Goal: Task Accomplishment & Management: Manage account settings

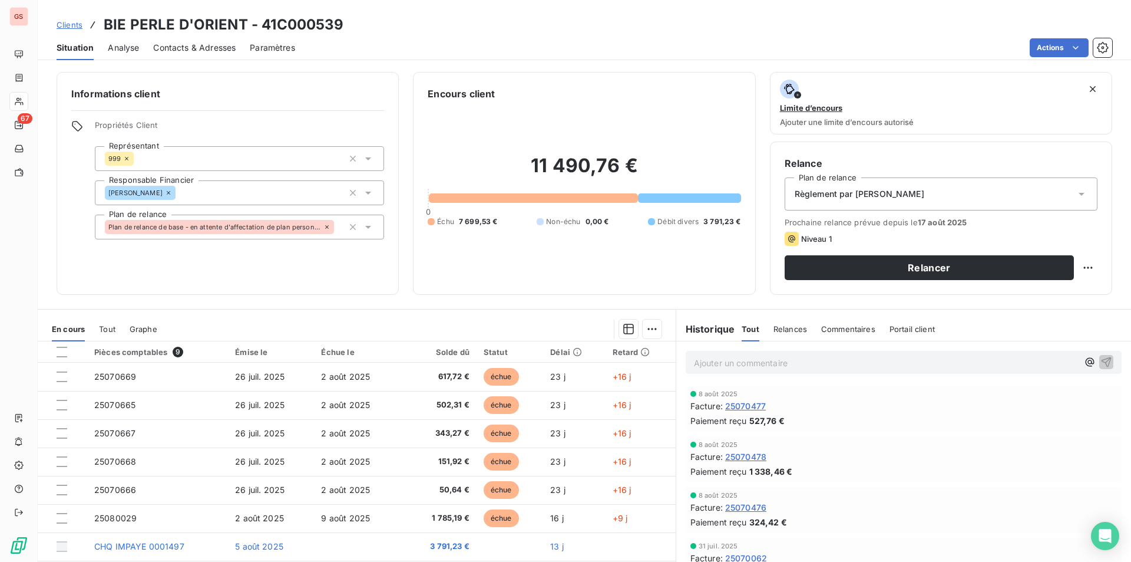
scroll to position [49, 0]
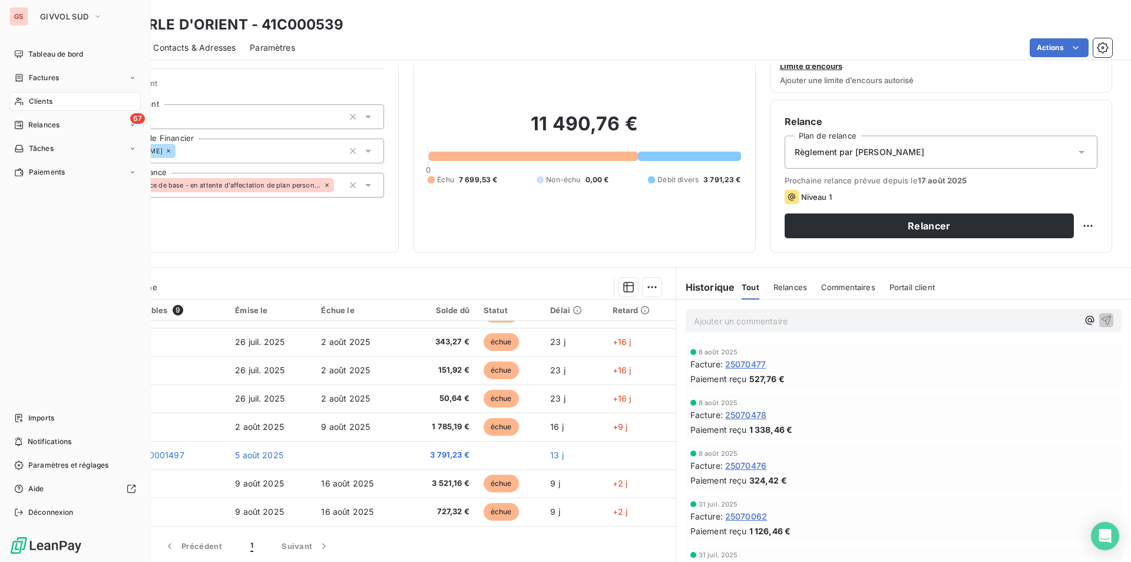
click at [36, 94] on div "Clients" at bounding box center [74, 101] width 131 height 19
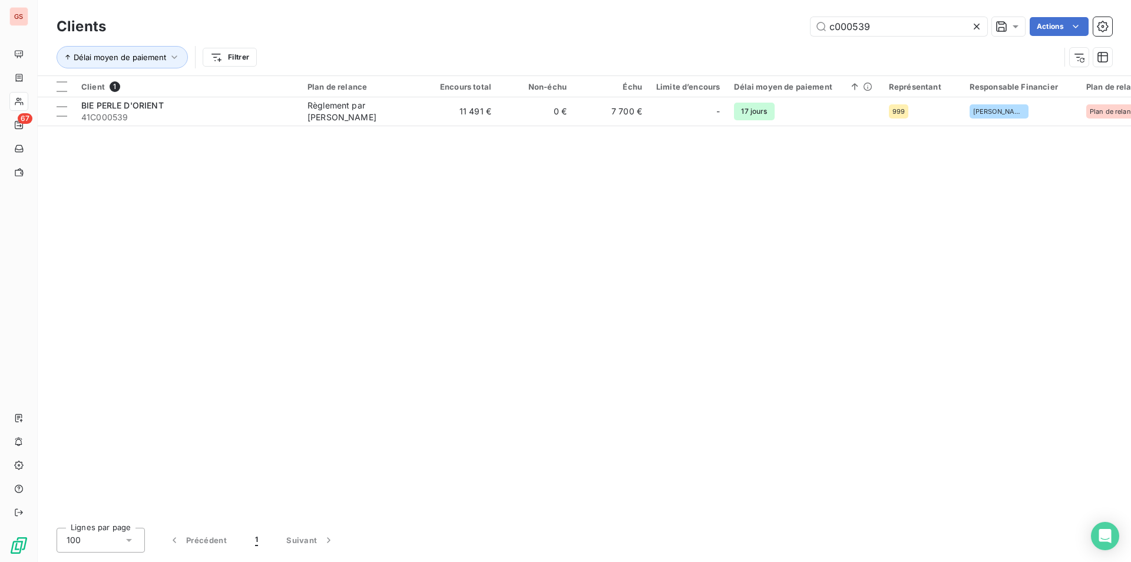
drag, startPoint x: 872, startPoint y: 27, endPoint x: 746, endPoint y: 31, distance: 126.2
click at [746, 31] on div "c000539 Actions" at bounding box center [616, 26] width 992 height 19
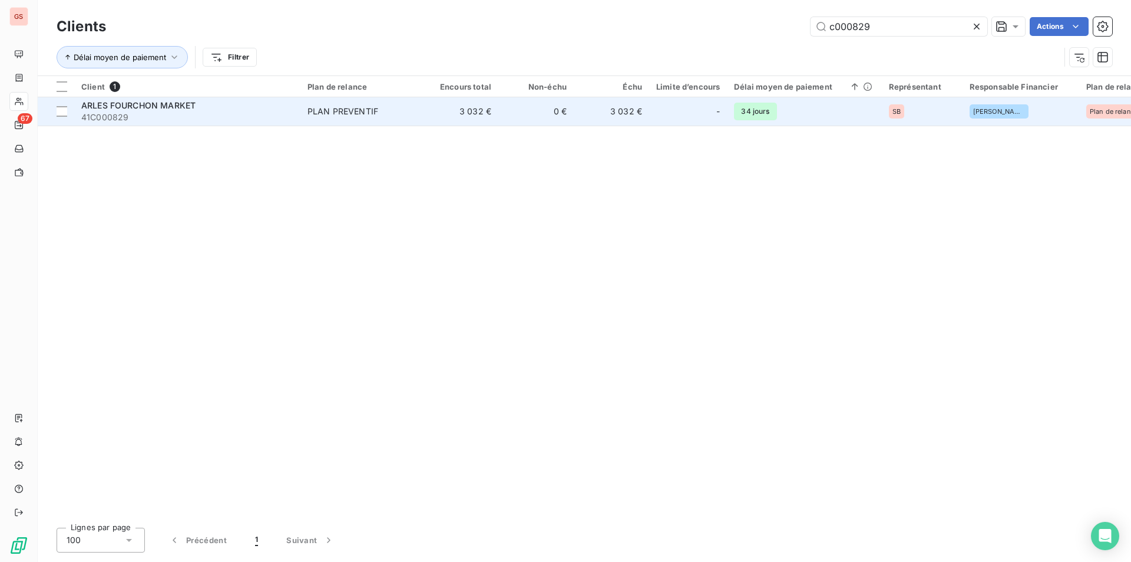
type input "c000829"
click at [374, 123] on td "PLAN PREVENTIF" at bounding box center [362, 111] width 123 height 28
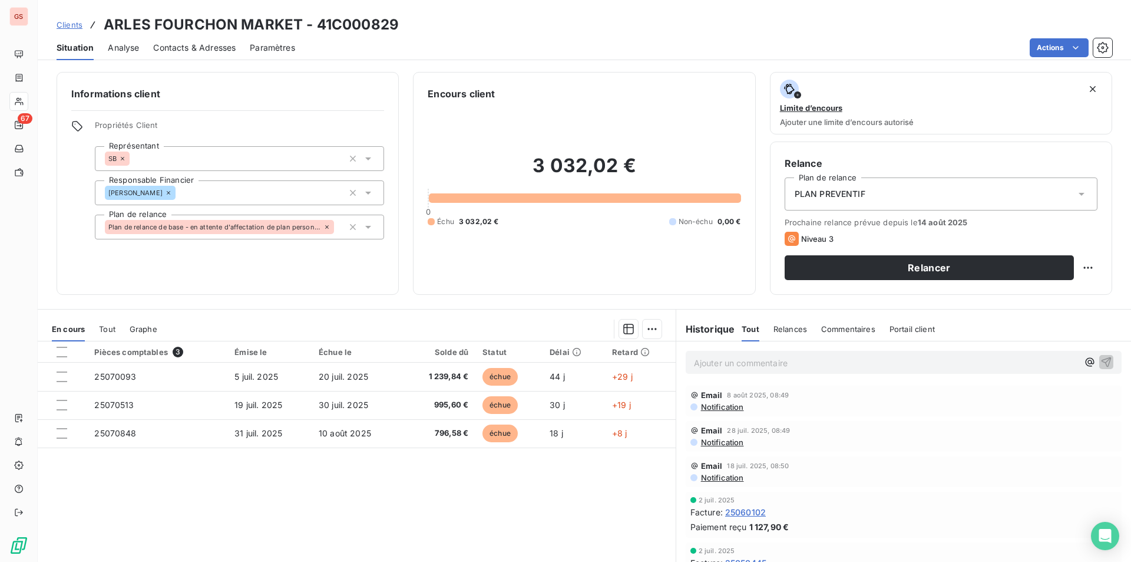
click at [193, 47] on span "Contacts & Adresses" at bounding box center [194, 48] width 82 height 12
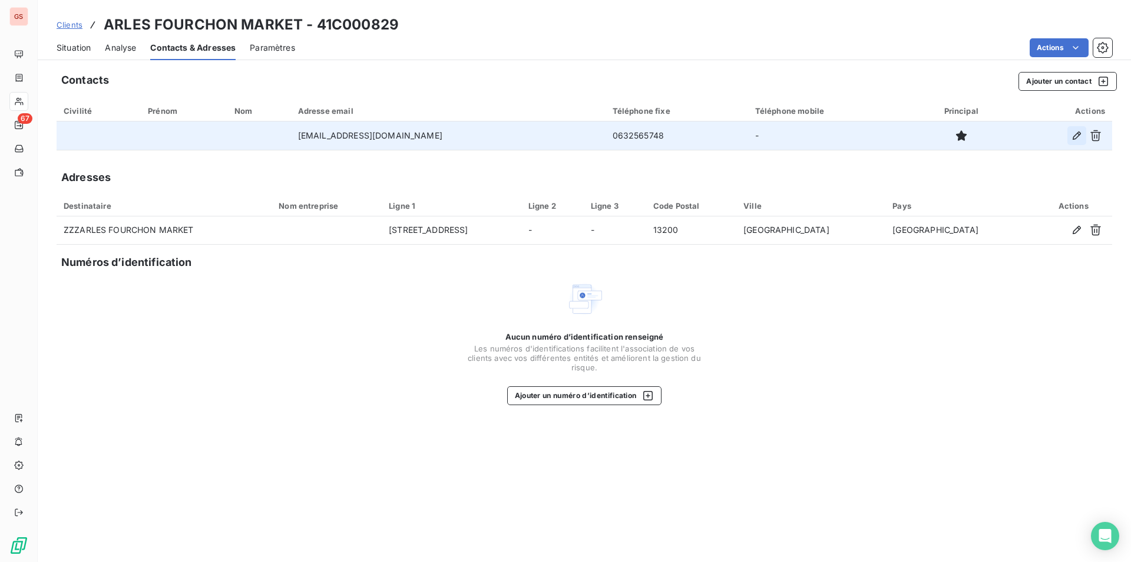
click at [1072, 136] on icon "button" at bounding box center [1077, 136] width 12 height 12
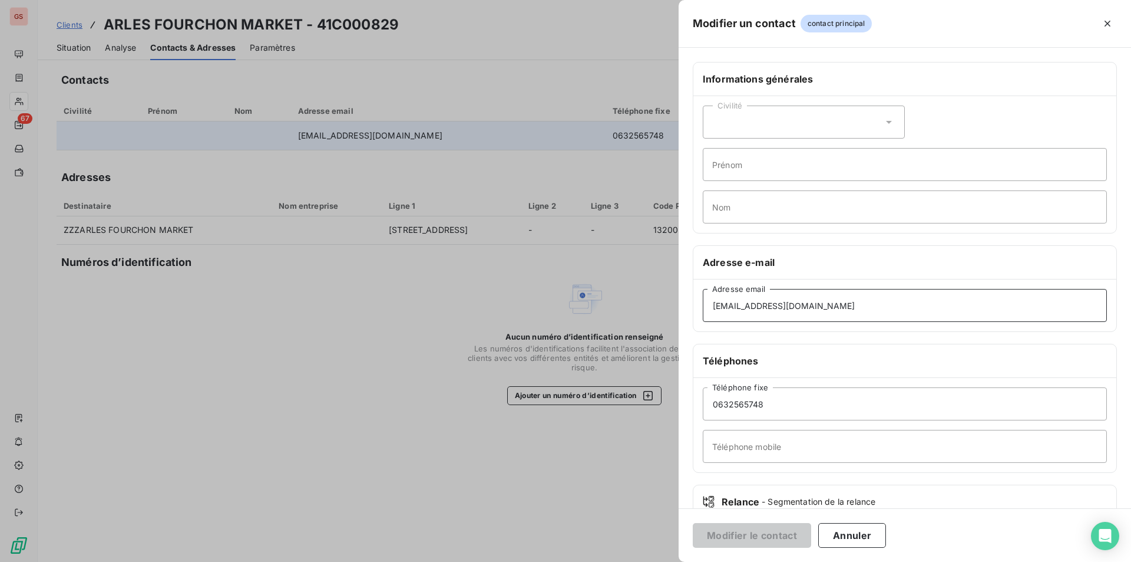
click at [874, 306] on input "[EMAIL_ADDRESS][DOMAIN_NAME]" at bounding box center [905, 305] width 404 height 33
drag, startPoint x: 790, startPoint y: 306, endPoint x: 692, endPoint y: 309, distance: 97.9
click at [692, 309] on div "Informations générales Civilité Prénom Nom Adresse e-mail [EMAIL_ADDRESS][DOMAI…" at bounding box center [905, 323] width 453 height 523
type input "[EMAIL_ADDRESS][DOMAIN_NAME]"
click at [774, 536] on button "Modifier le contact" at bounding box center [752, 535] width 118 height 25
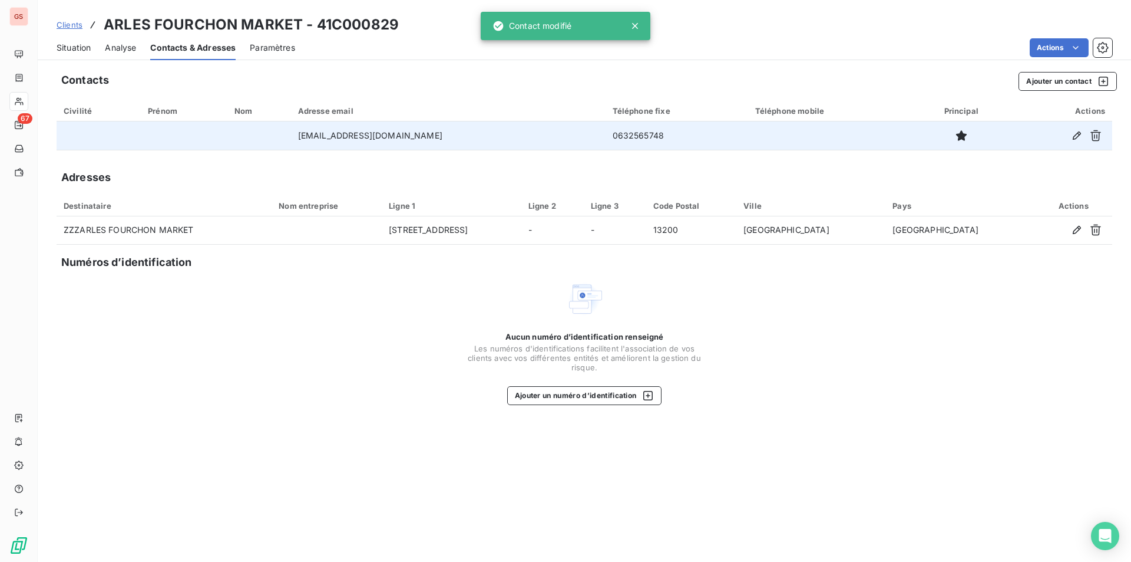
click at [78, 42] on span "Situation" at bounding box center [74, 48] width 34 height 12
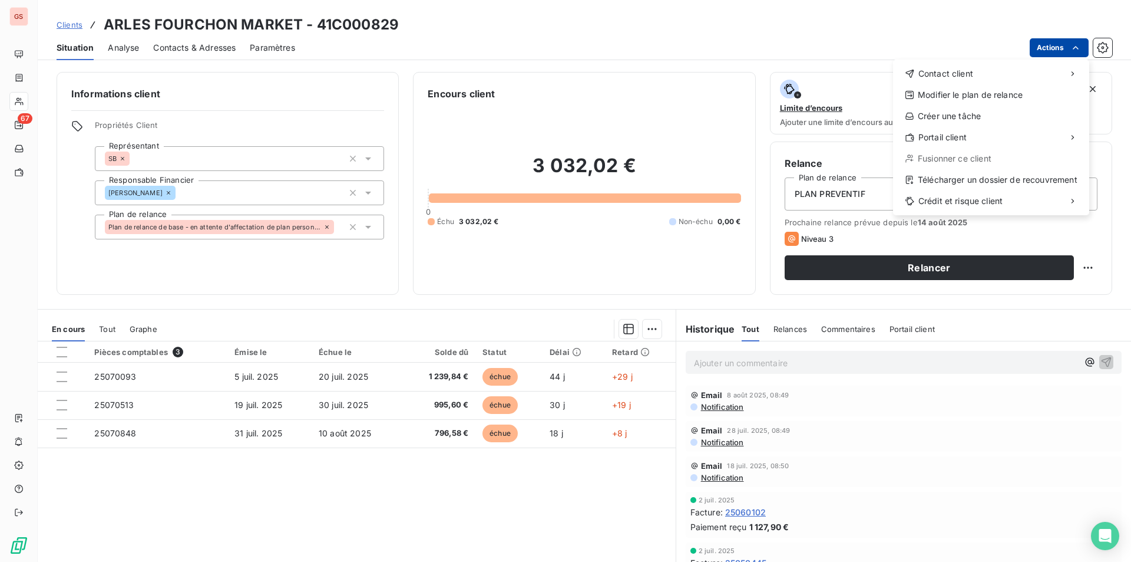
click at [1084, 49] on html "GS 67 Clients ARLES FOURCHON MARKET - 41C000829 Situation Analyse Contacts & Ad…" at bounding box center [565, 281] width 1131 height 562
click at [831, 81] on div "Envoyer un email" at bounding box center [808, 78] width 158 height 19
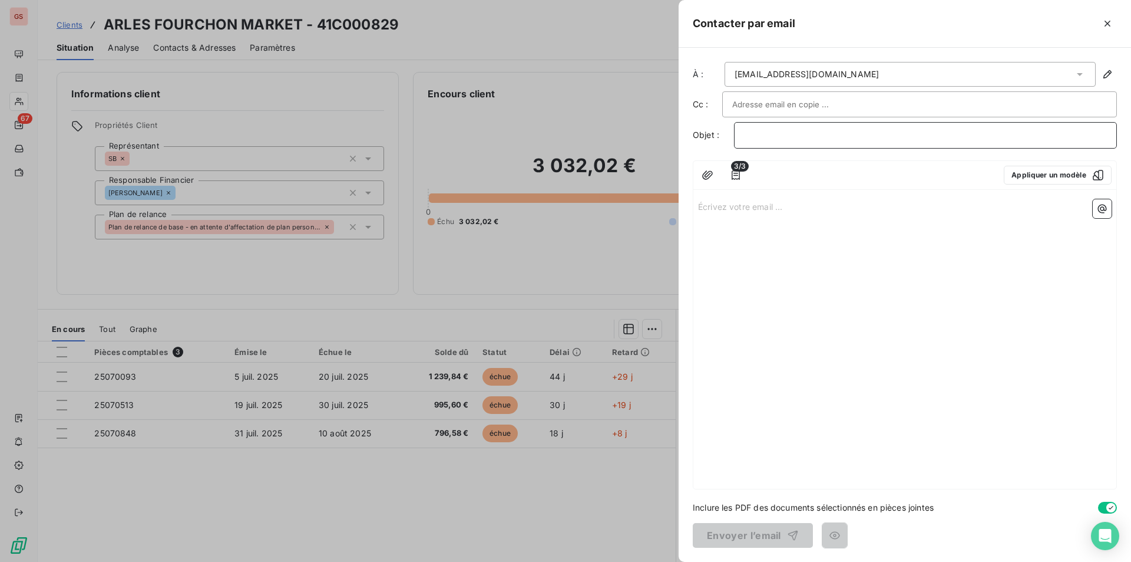
click at [800, 132] on p "﻿" at bounding box center [925, 135] width 363 height 14
click at [1045, 176] on button "Appliquer un modèle" at bounding box center [1058, 175] width 108 height 19
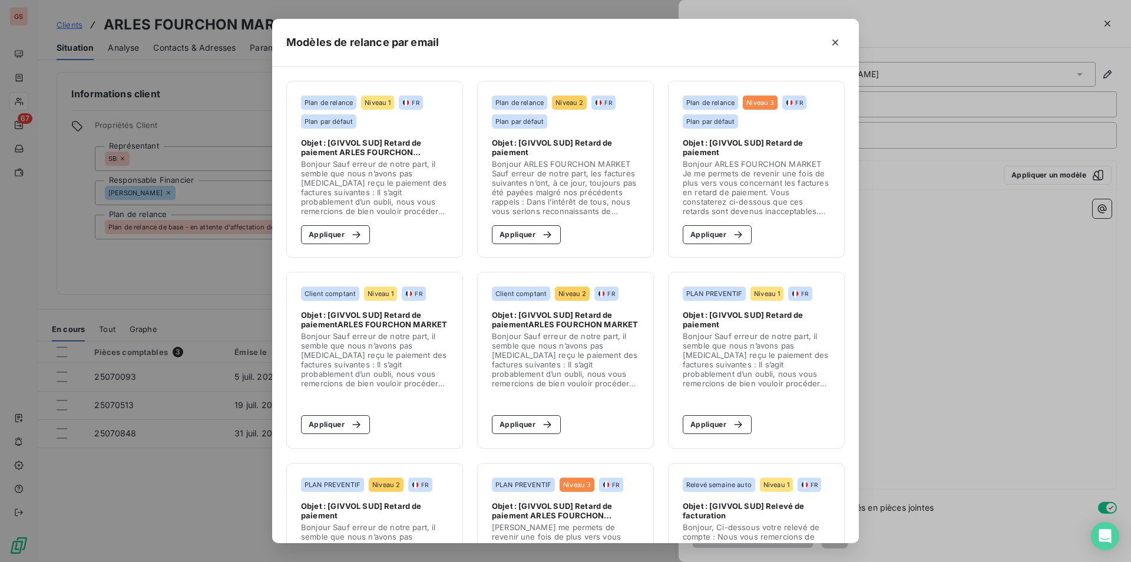
scroll to position [59, 0]
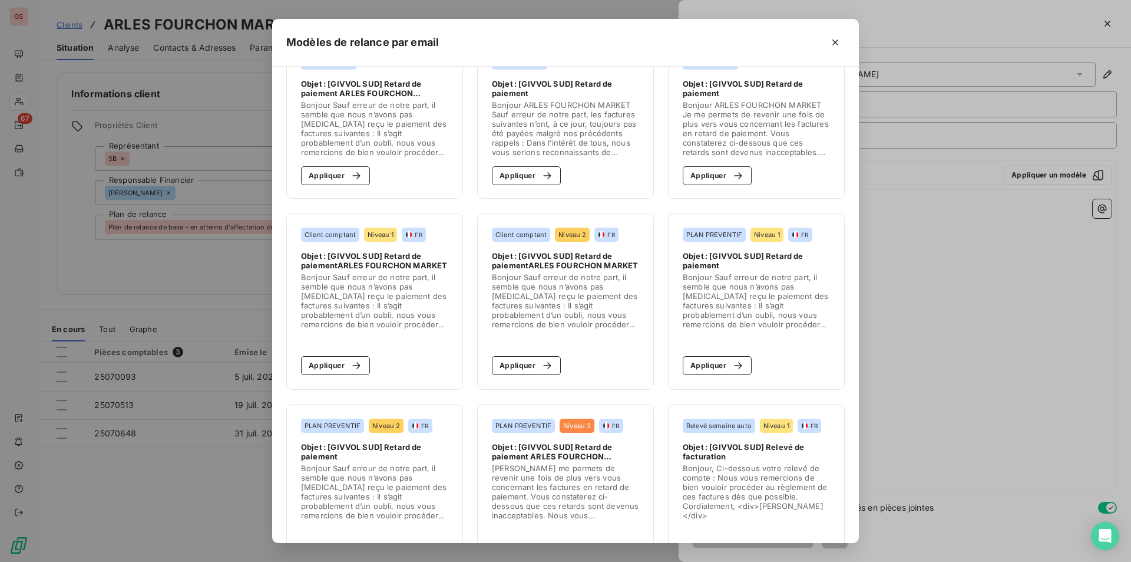
click at [709, 455] on span "Objet : [GIVVOL SUD] Relevé de facturation" at bounding box center [756, 451] width 147 height 19
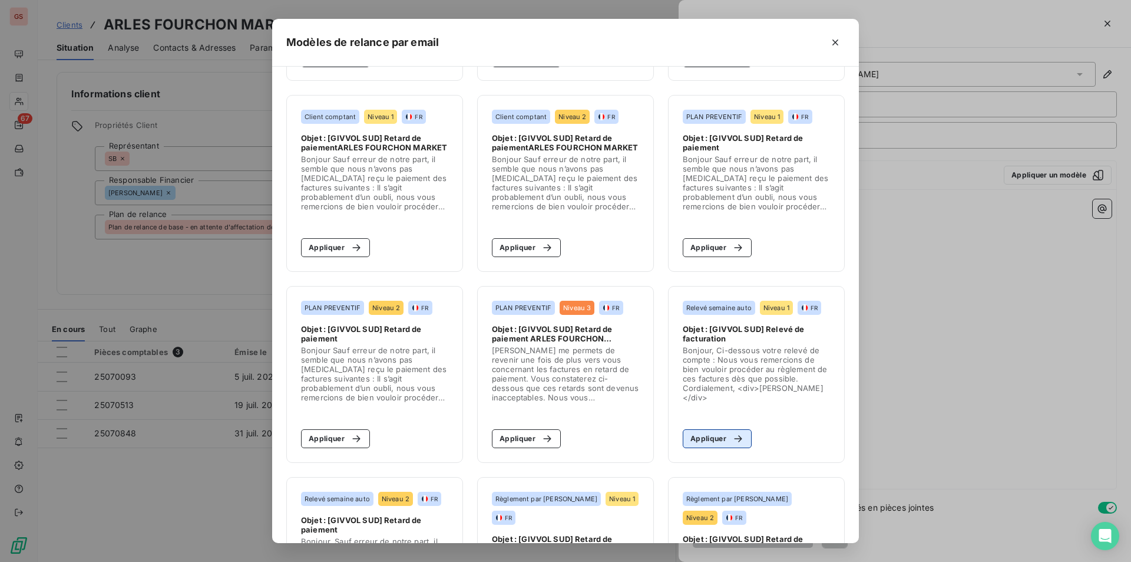
click at [711, 433] on button "Appliquer" at bounding box center [717, 438] width 69 height 19
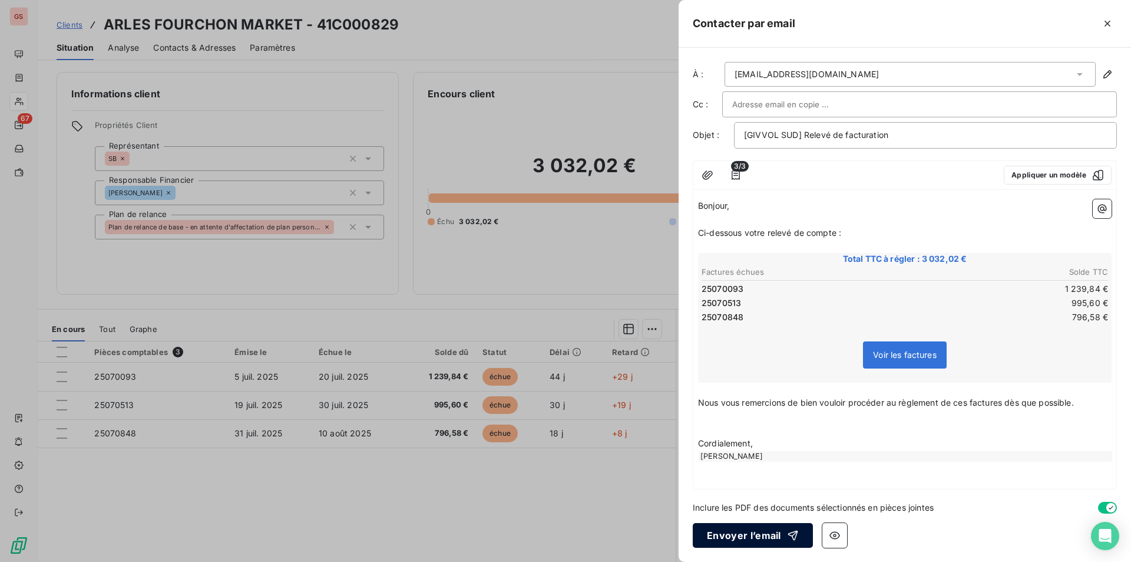
click at [747, 539] on button "Envoyer l’email" at bounding box center [753, 535] width 120 height 25
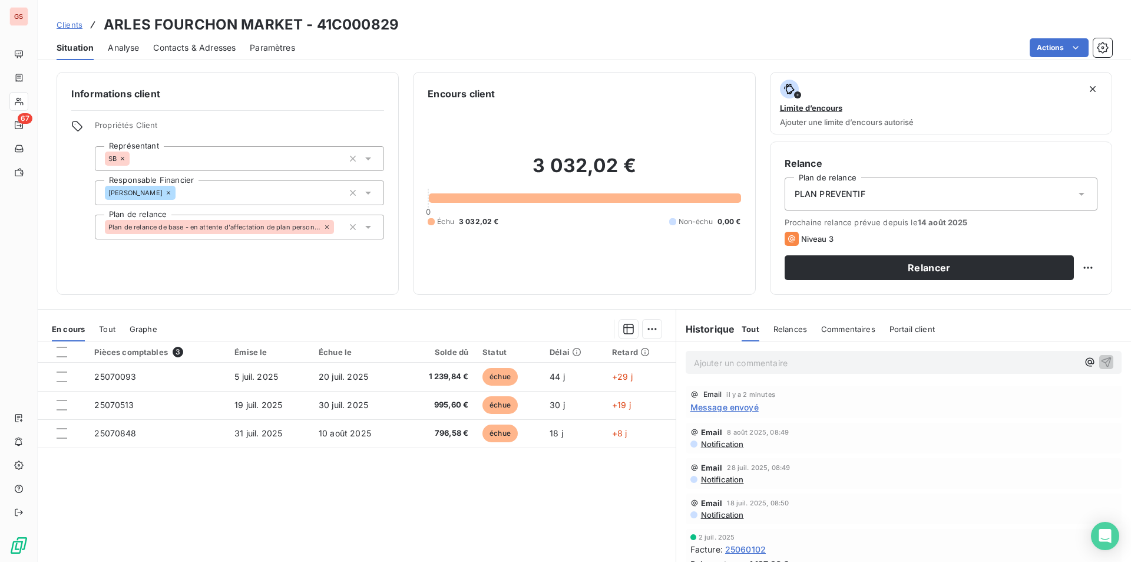
click at [696, 408] on span "Message envoyé" at bounding box center [725, 407] width 68 height 12
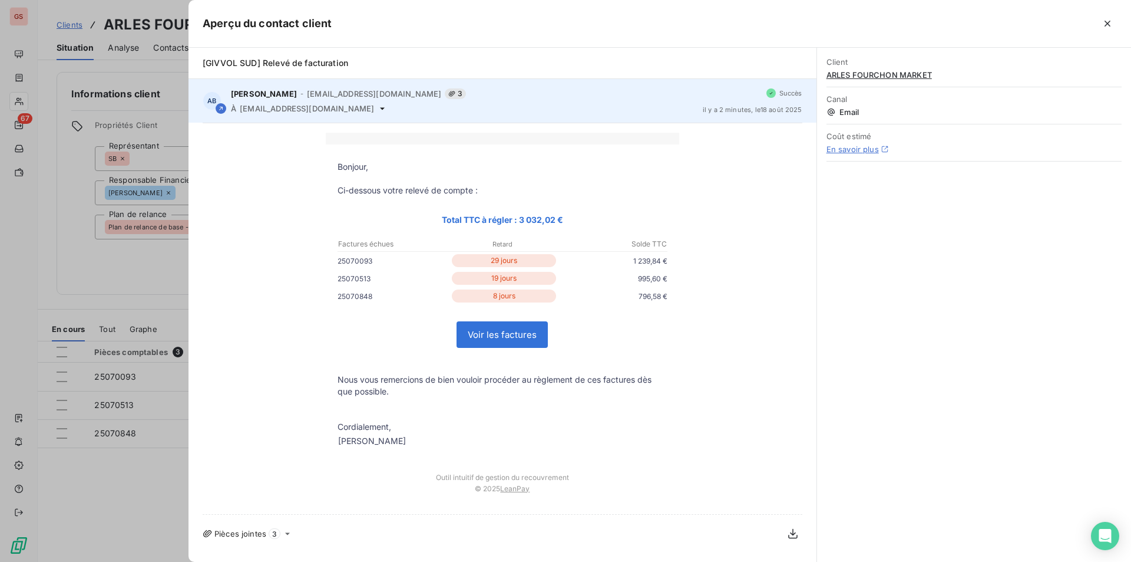
click at [445, 95] on span "3" at bounding box center [455, 93] width 21 height 11
click at [448, 95] on icon at bounding box center [451, 93] width 7 height 7
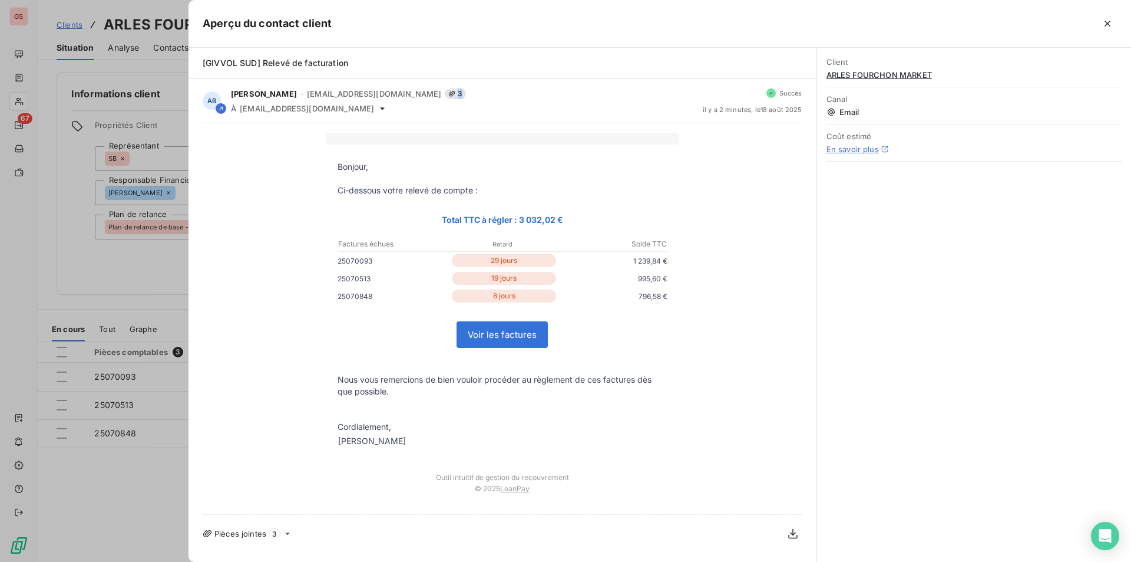
click at [282, 539] on div "Pièces jointes 3" at bounding box center [503, 533] width 600 height 19
click at [288, 534] on icon at bounding box center [287, 533] width 5 height 2
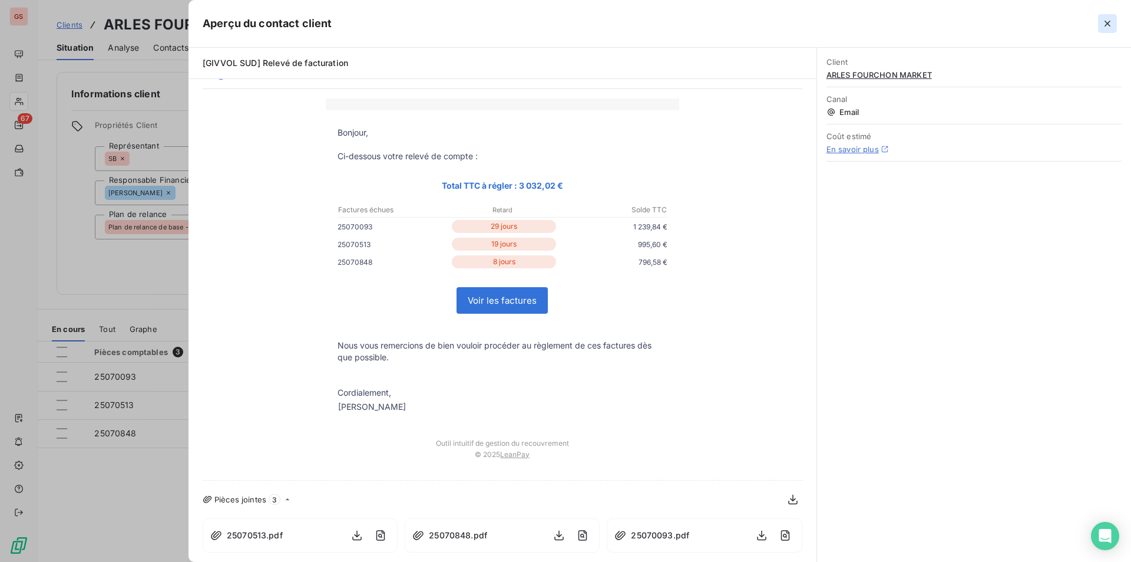
click at [1109, 25] on icon "button" at bounding box center [1108, 24] width 6 height 6
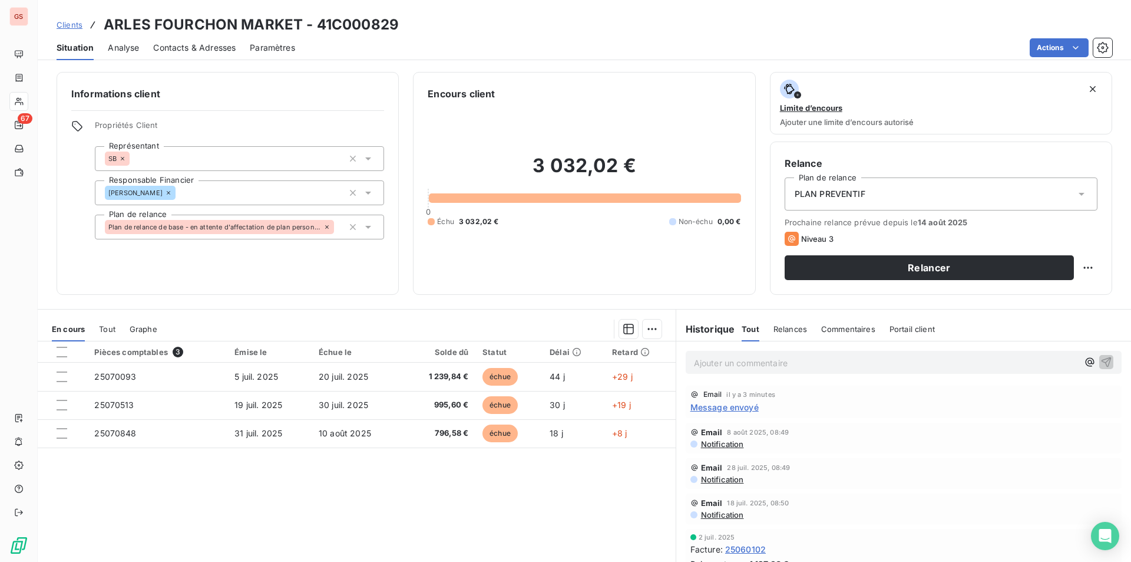
click at [833, 365] on p "Ajouter un commentaire ﻿" at bounding box center [886, 362] width 384 height 15
click at [1101, 361] on icon "button" at bounding box center [1107, 361] width 12 height 12
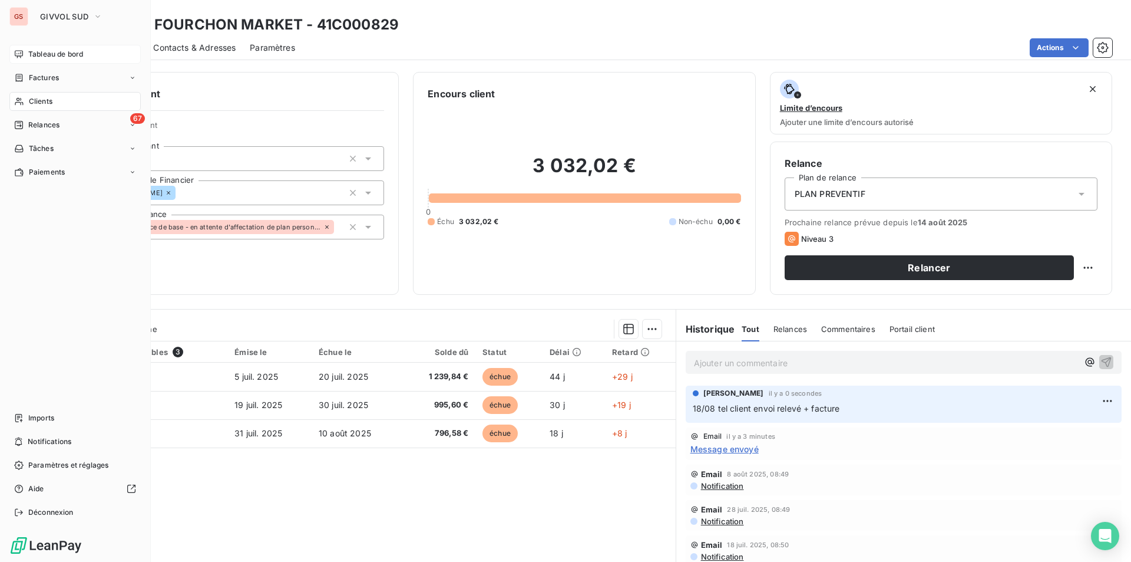
click at [79, 58] on span "Tableau de bord" at bounding box center [55, 54] width 55 height 11
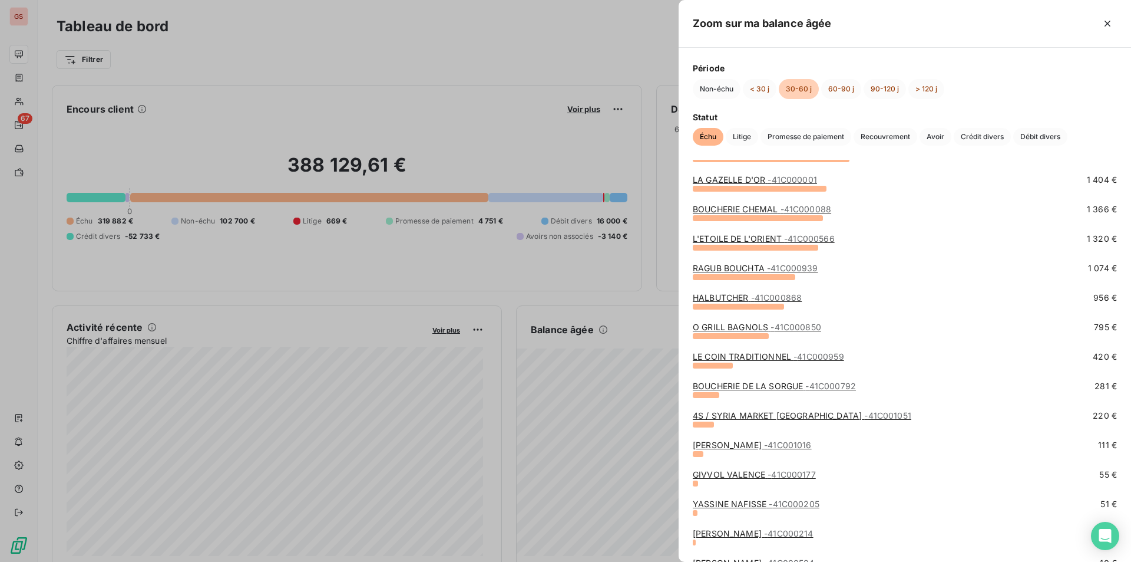
scroll to position [289, 0]
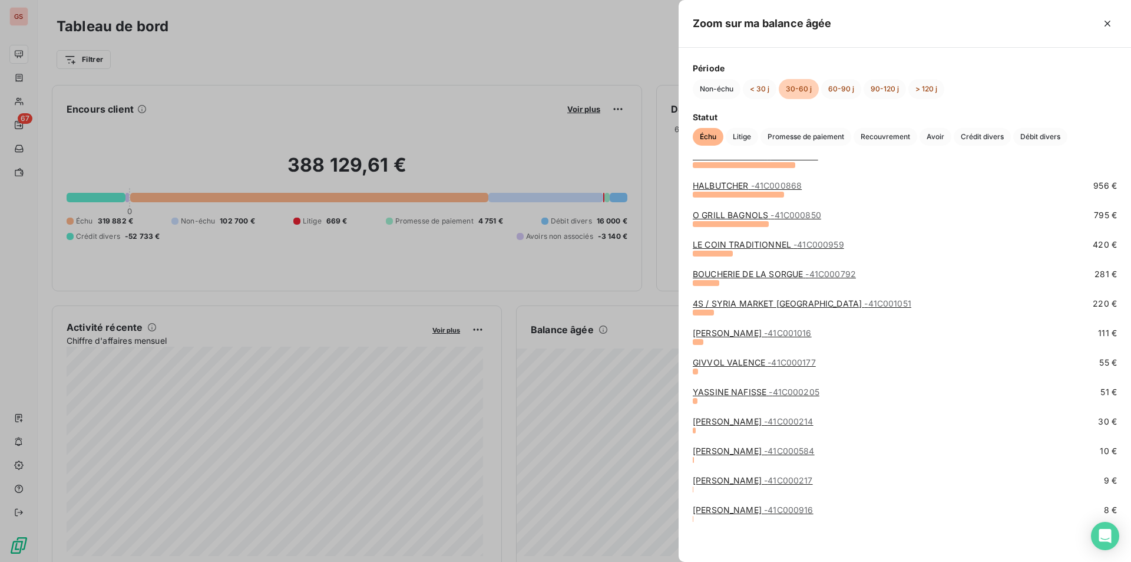
click at [596, 431] on div at bounding box center [565, 281] width 1131 height 562
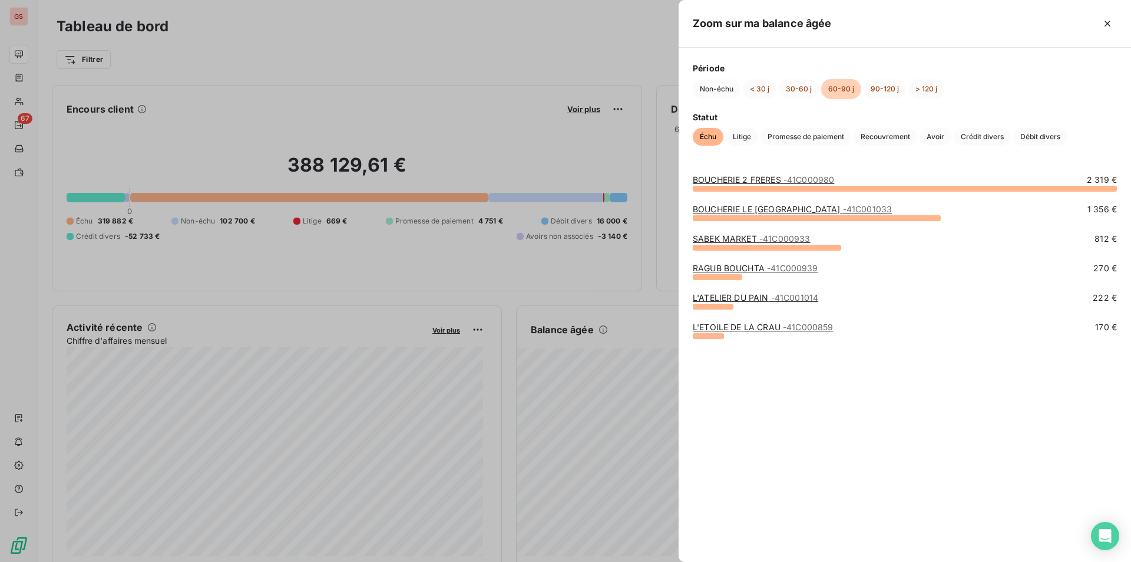
click at [520, 410] on div at bounding box center [565, 281] width 1131 height 562
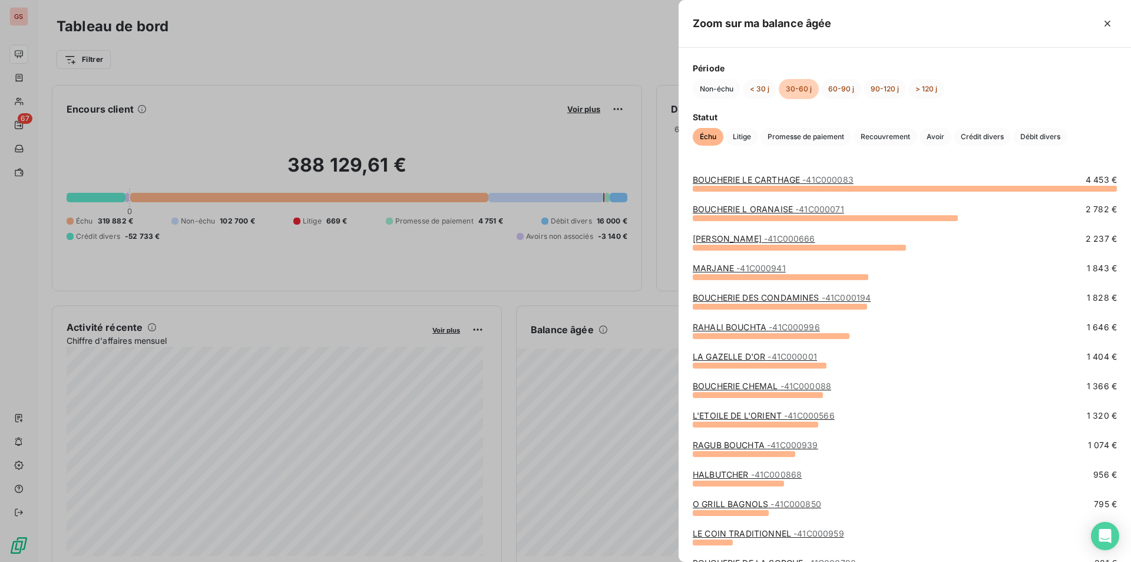
click at [512, 431] on div at bounding box center [565, 281] width 1131 height 562
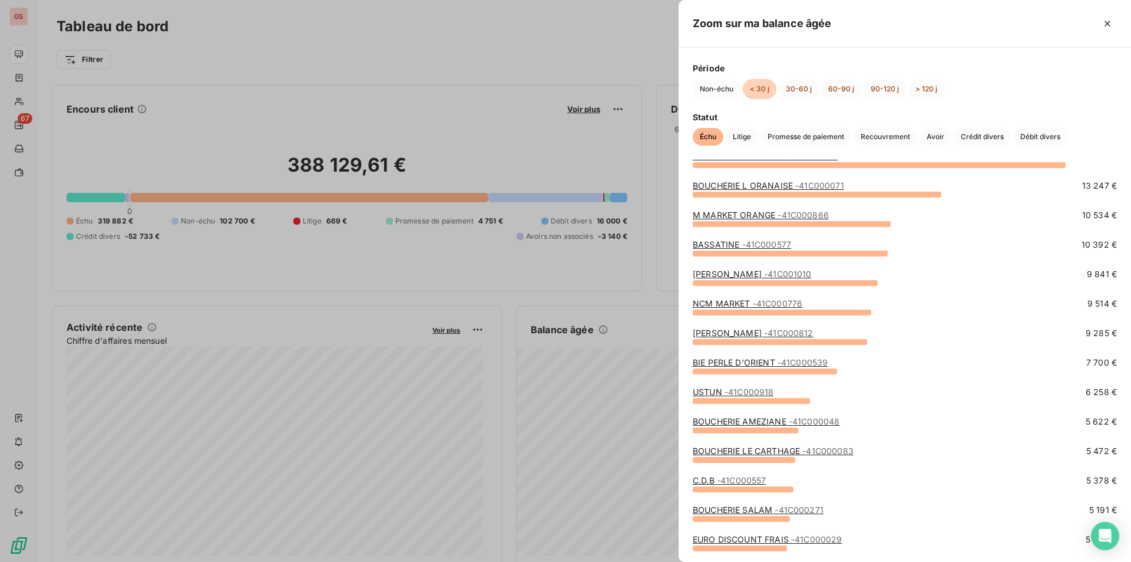
scroll to position [0, 0]
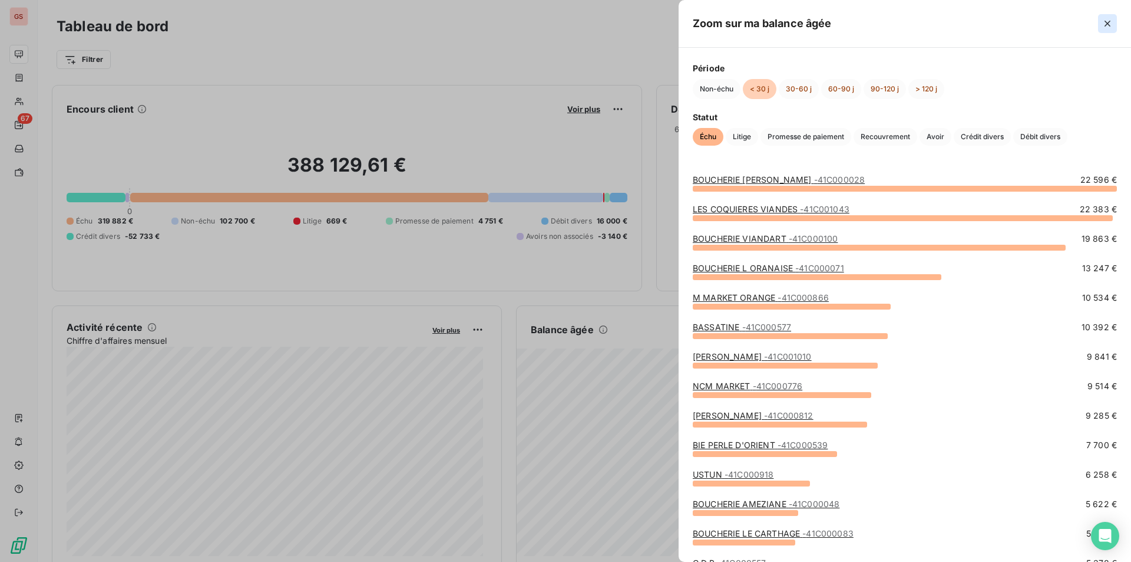
click at [1112, 29] on button "button" at bounding box center [1107, 23] width 19 height 19
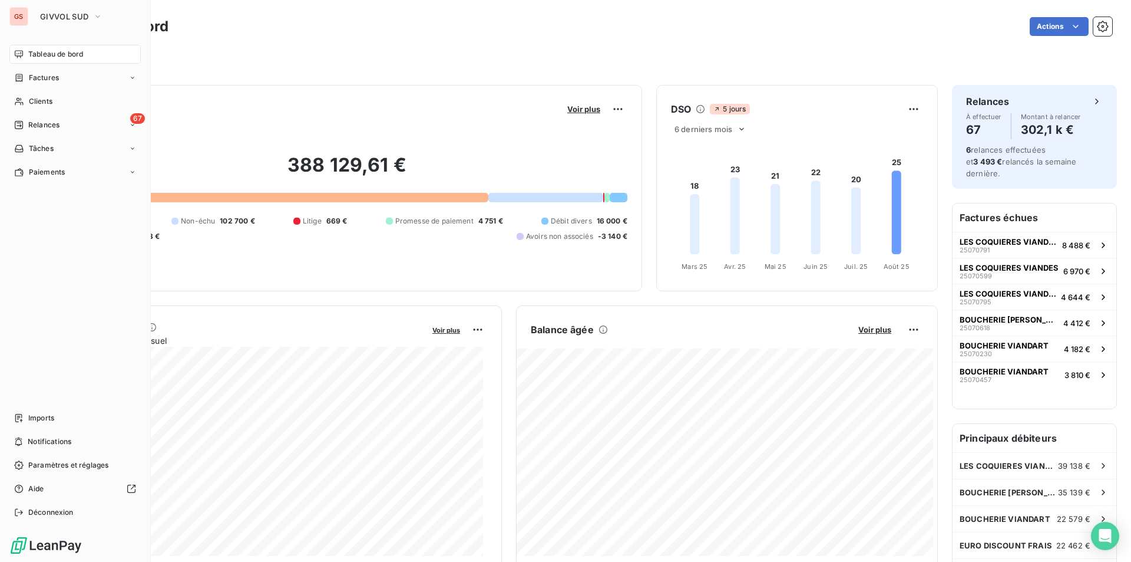
click at [64, 114] on nav "Tableau de bord Factures Clients 67 Relances Tâches Paiements" at bounding box center [74, 113] width 131 height 137
click at [61, 121] on div "67 Relances" at bounding box center [74, 124] width 131 height 19
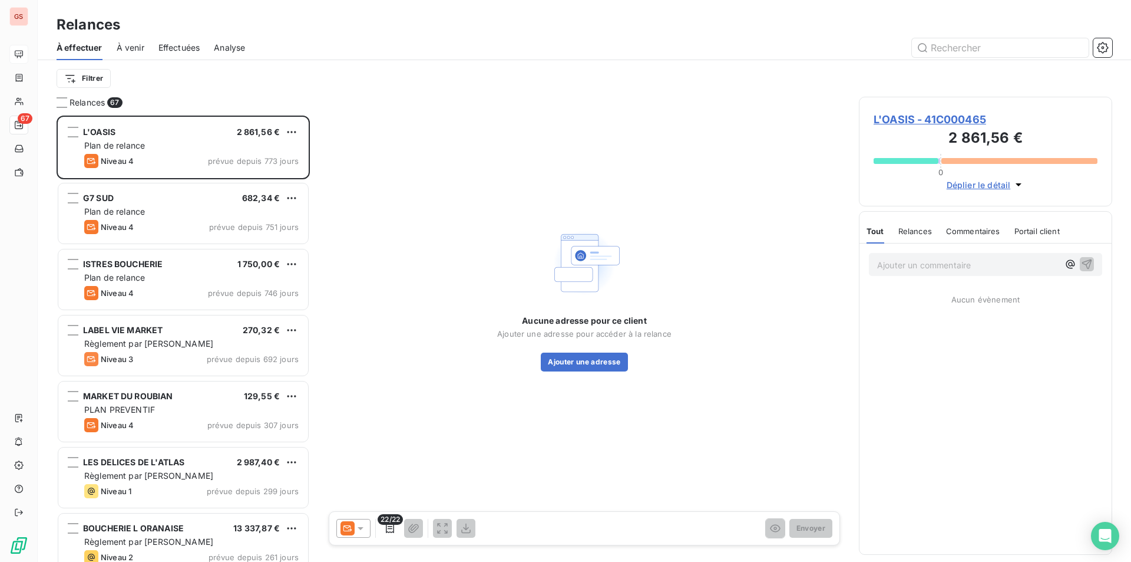
scroll to position [437, 245]
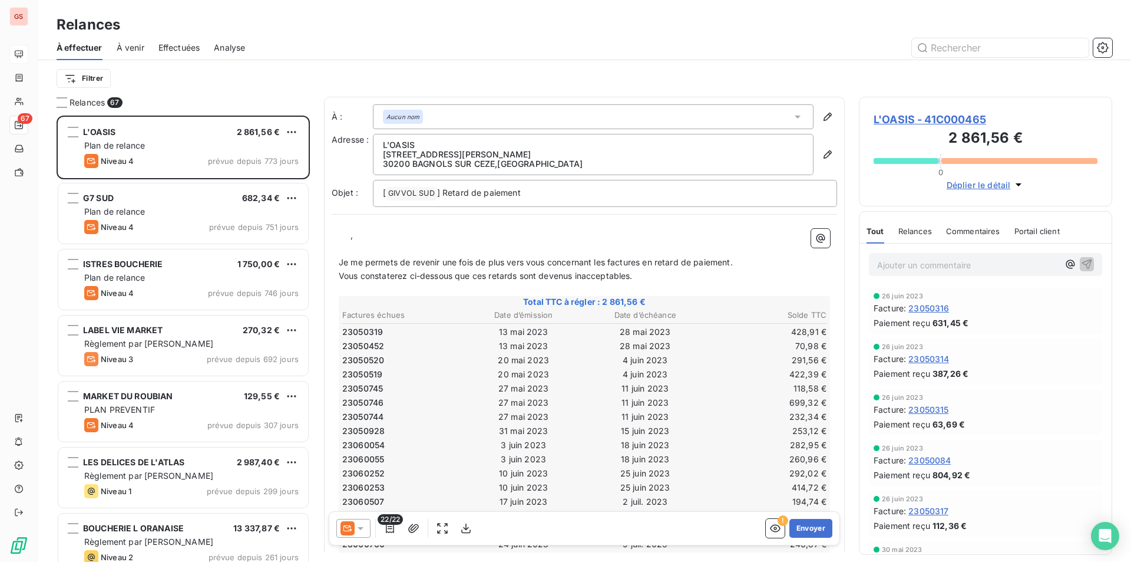
click at [180, 39] on div "Effectuées" at bounding box center [180, 47] width 42 height 25
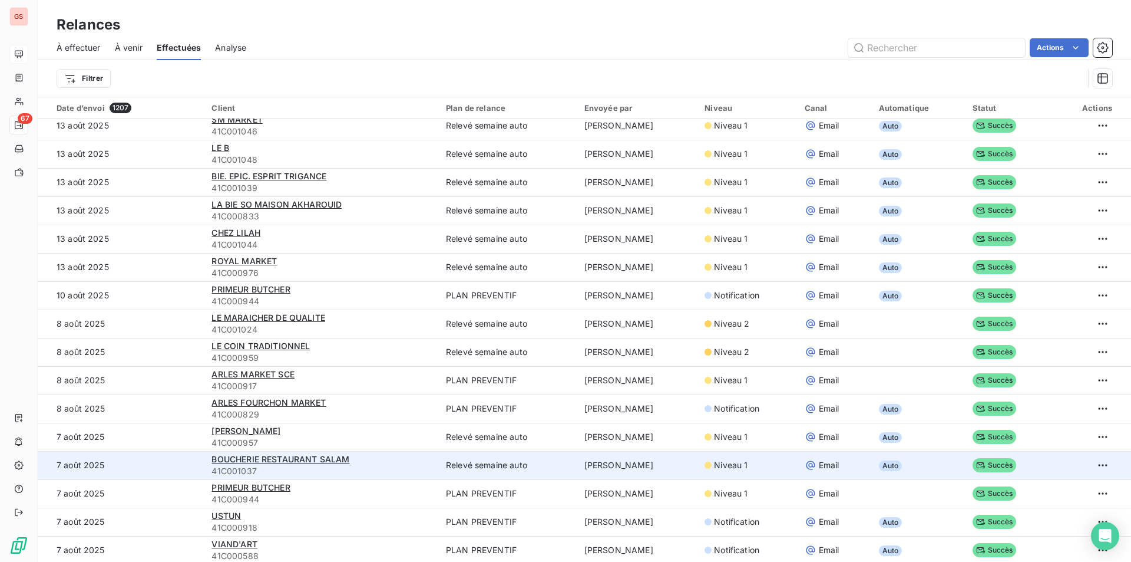
scroll to position [412, 0]
